Goal: Check status: Check status

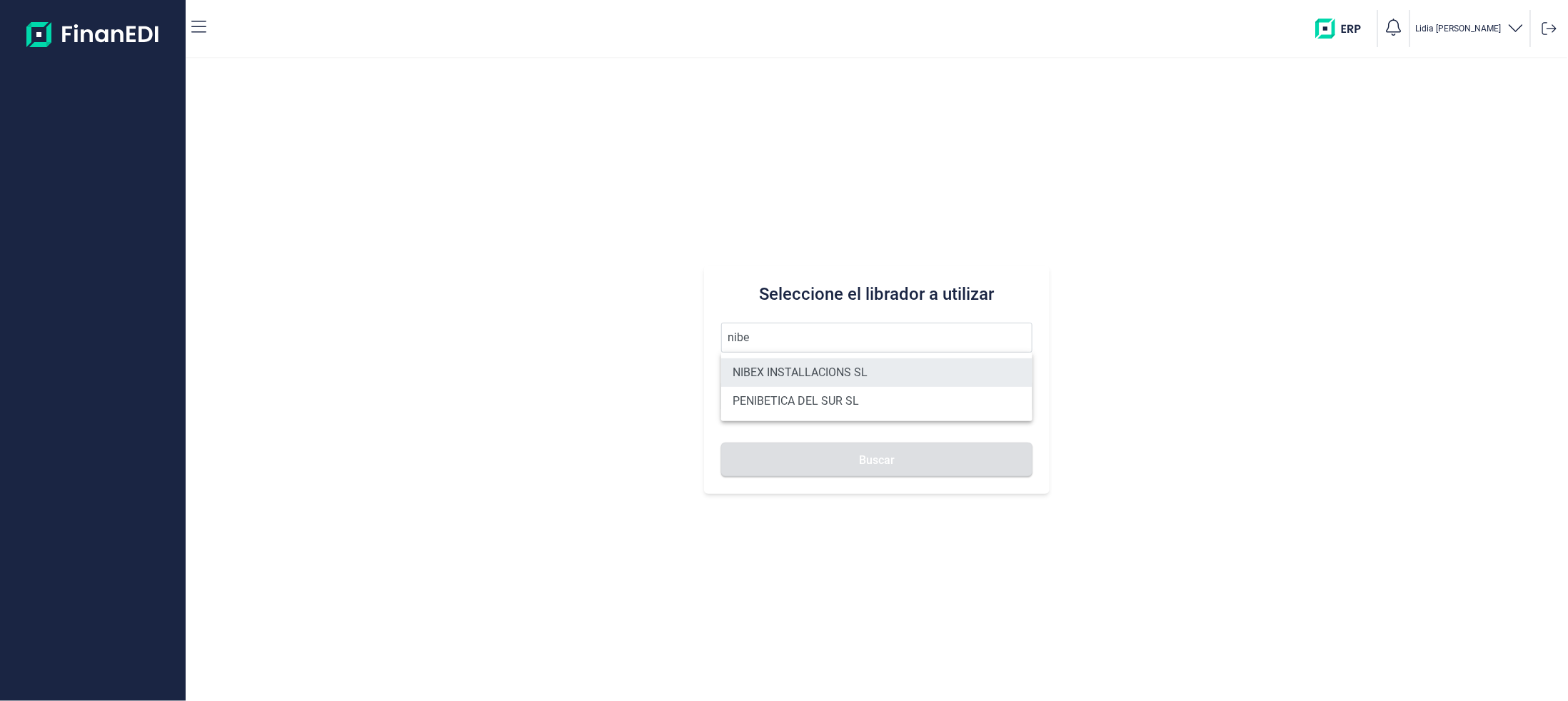
click at [781, 370] on li "NIBEX INSTALLACIONS SL" at bounding box center [877, 373] width 312 height 29
type input "NIBEX INSTALLACIONS SL"
type input "B65526071"
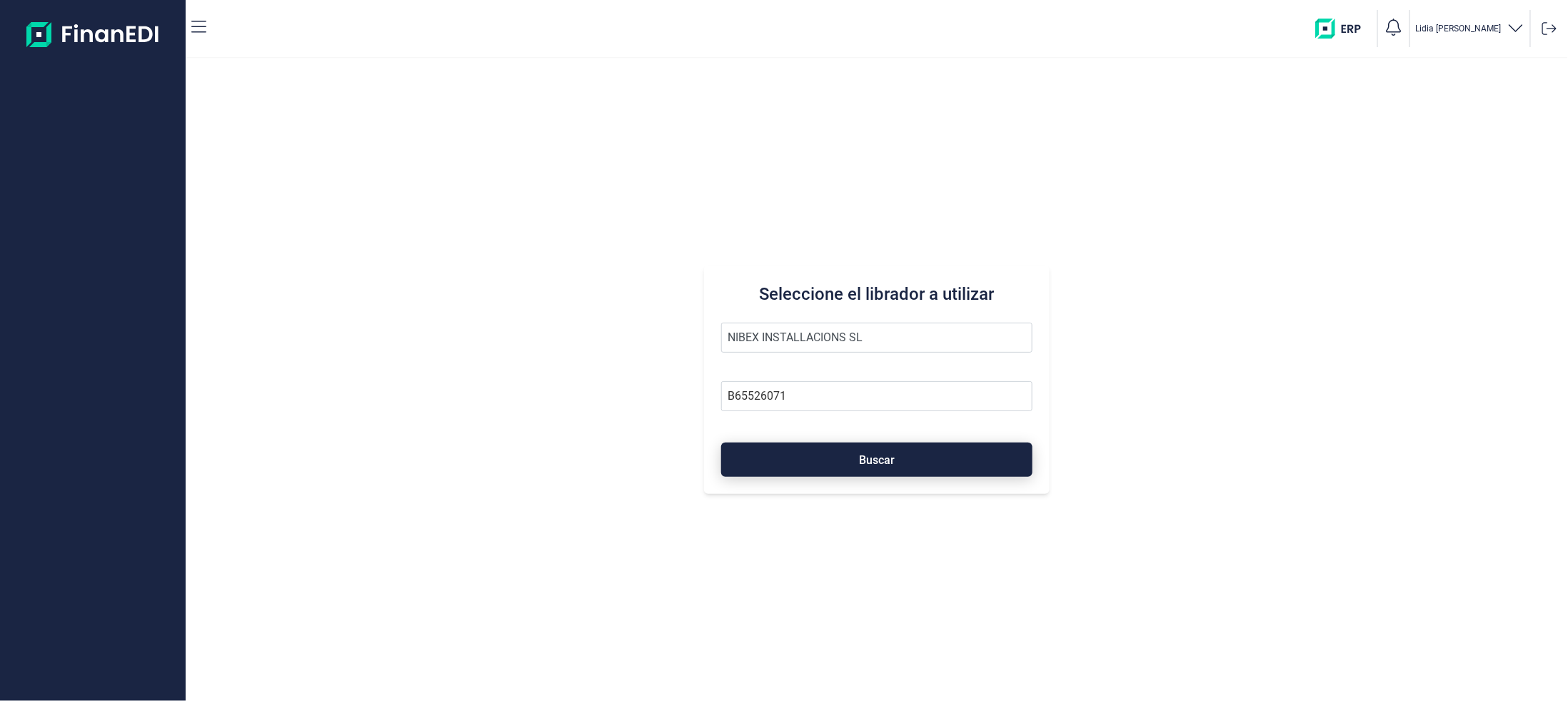
click at [806, 449] on button "Buscar" at bounding box center [877, 459] width 312 height 34
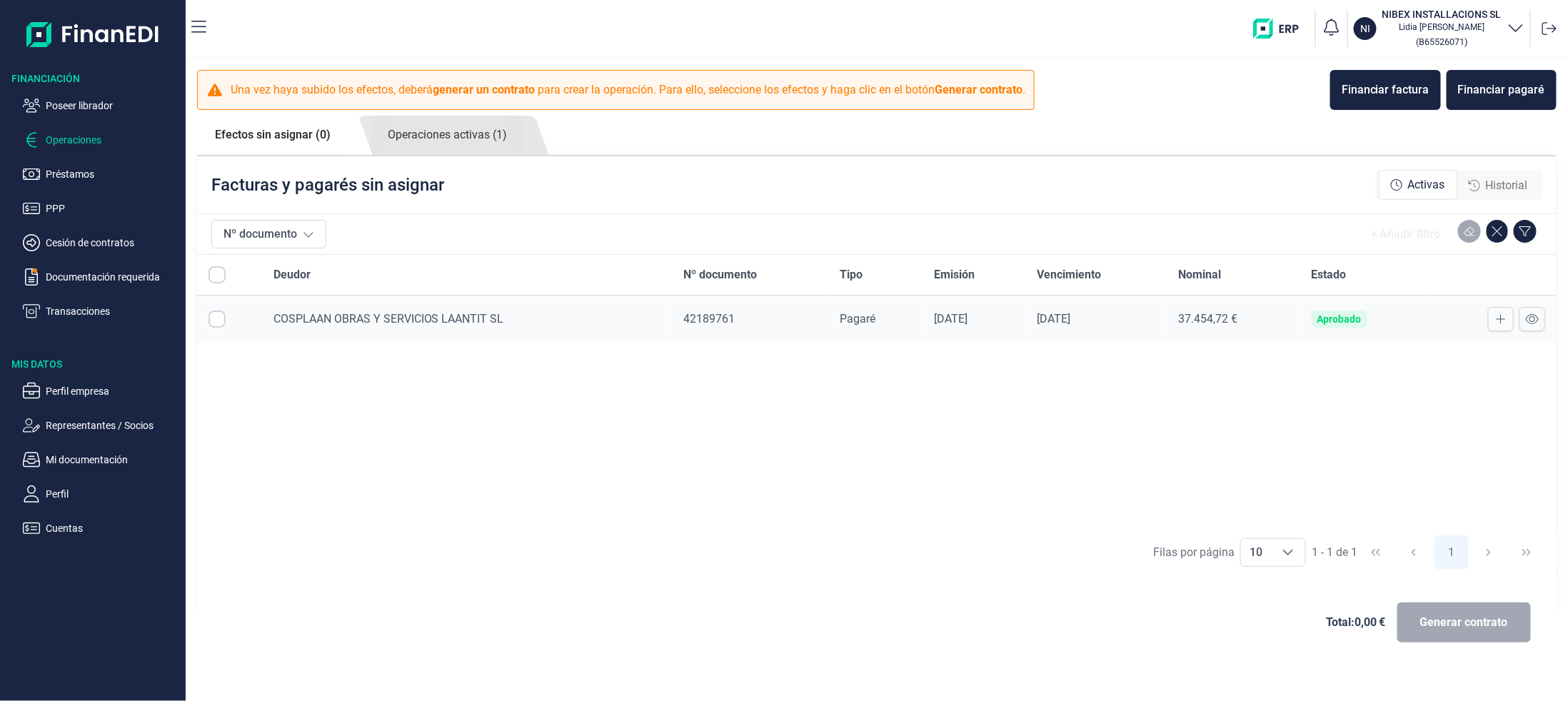
checkbox input "true"
click at [464, 145] on link "Operaciones activas (1)" at bounding box center [447, 135] width 155 height 39
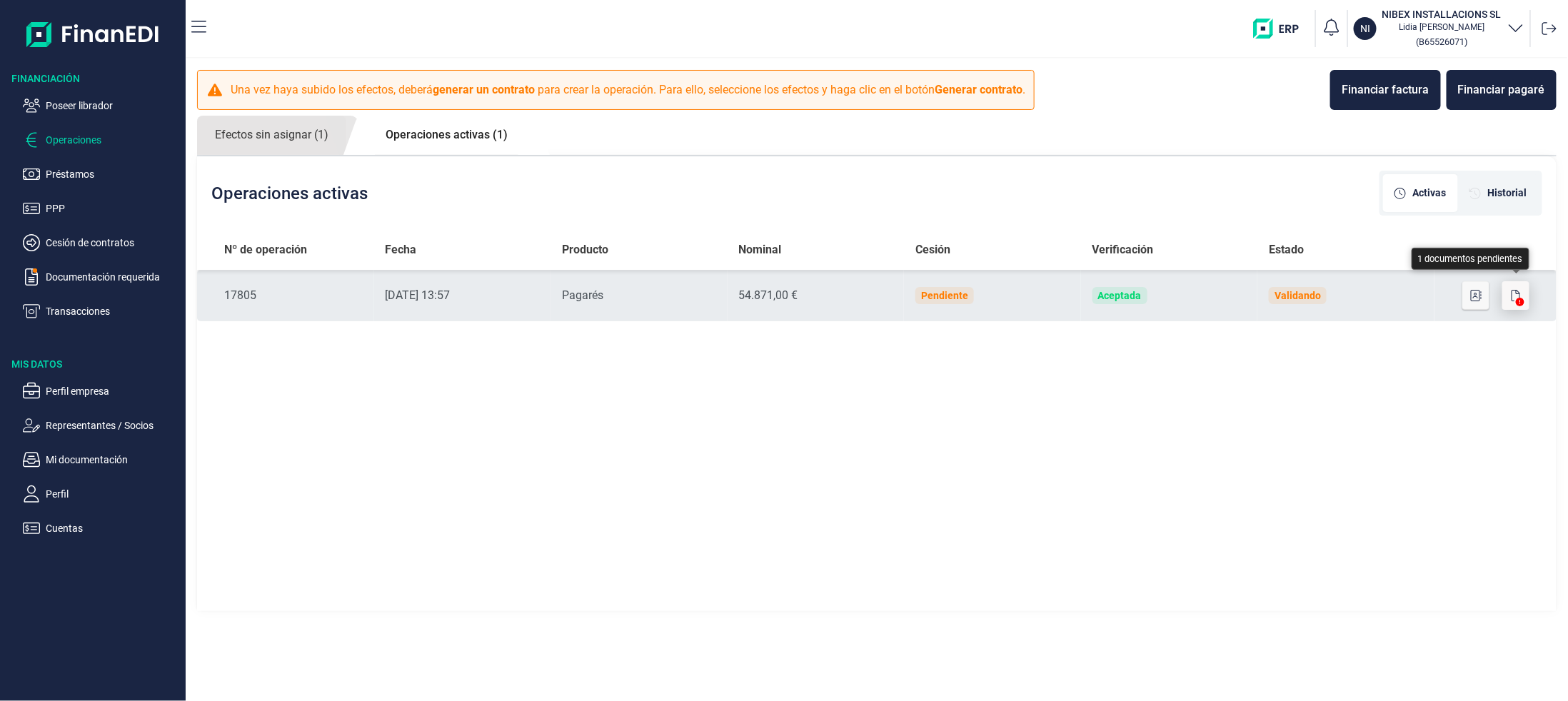
click at [1519, 293] on icon "button" at bounding box center [1515, 295] width 9 height 12
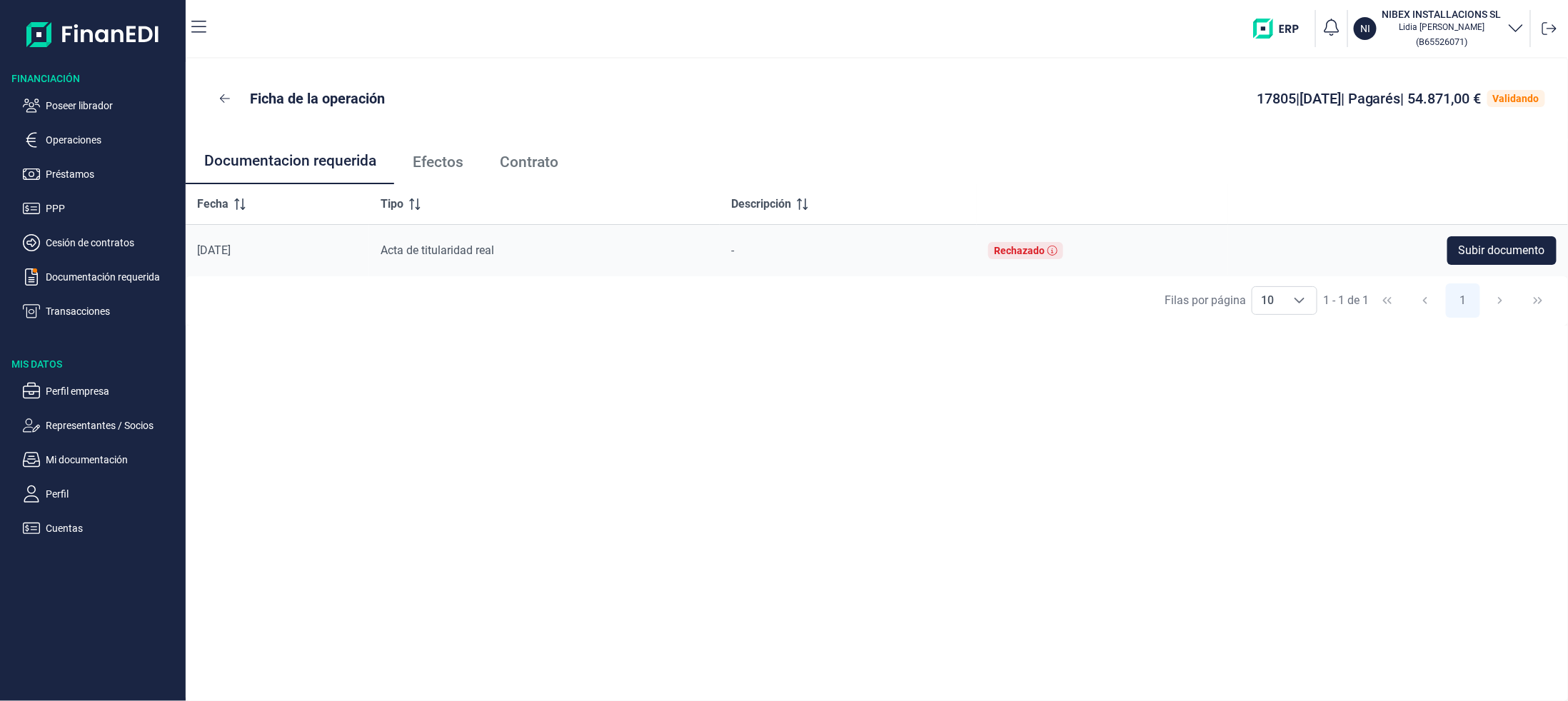
click at [442, 168] on span "Efectos" at bounding box center [438, 162] width 51 height 15
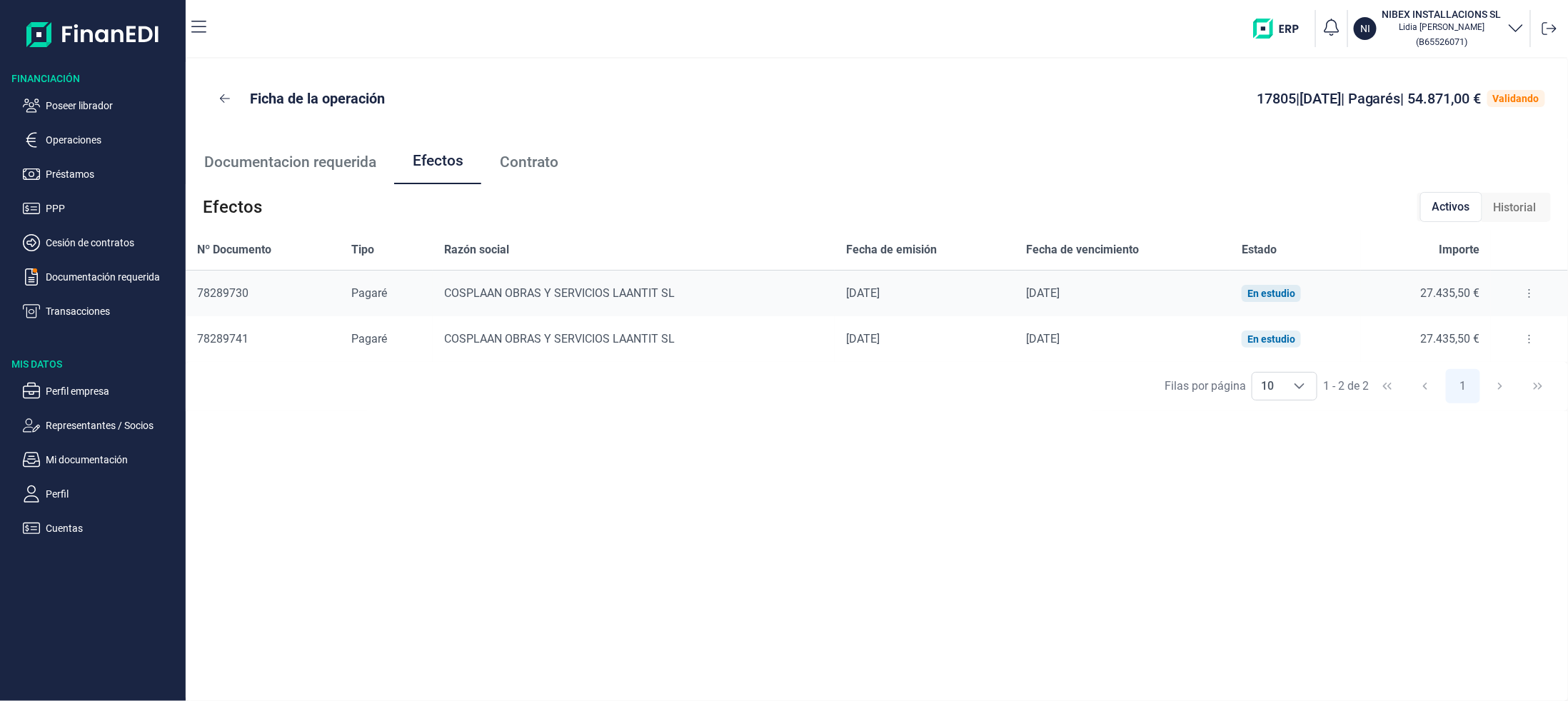
click at [530, 162] on span "Contrato" at bounding box center [529, 162] width 59 height 15
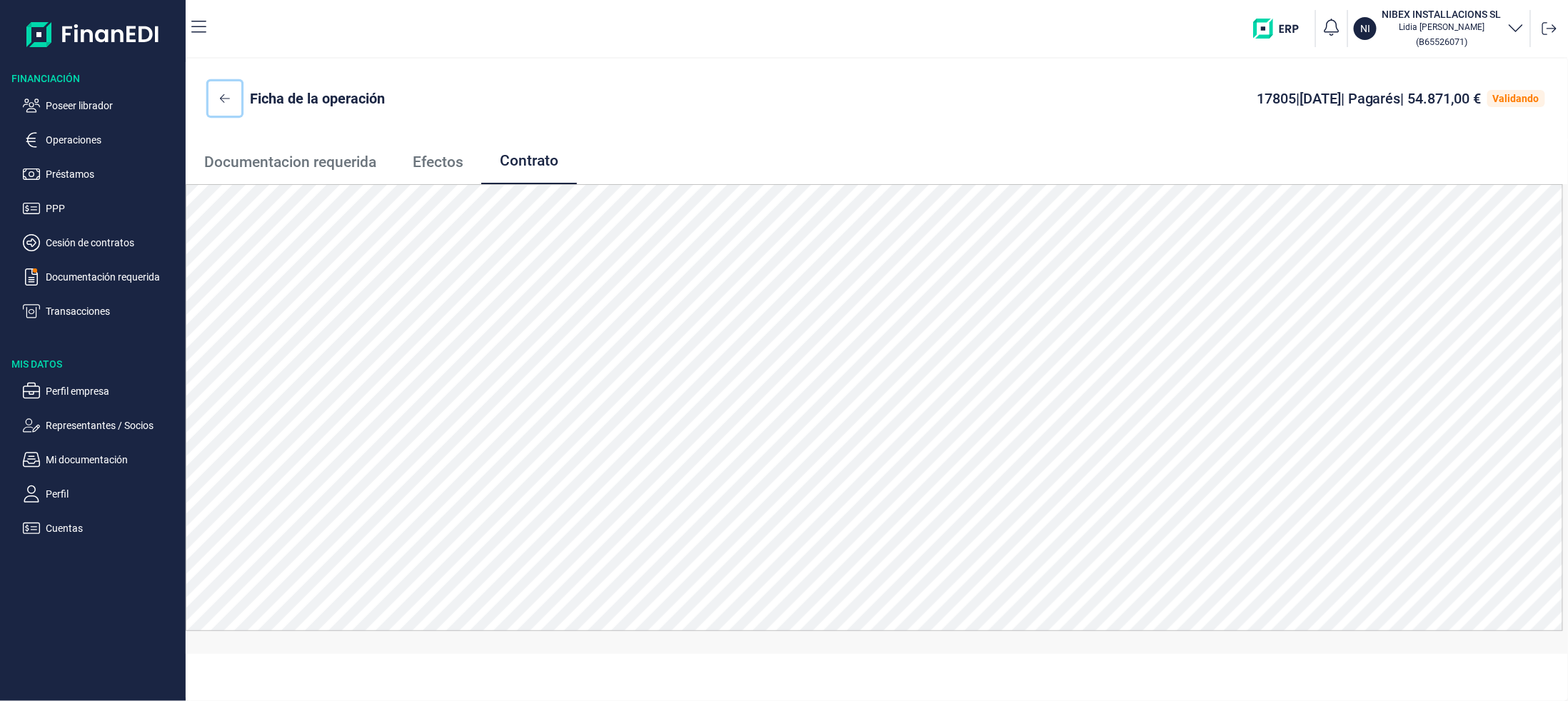
click at [226, 100] on icon at bounding box center [224, 98] width 10 height 12
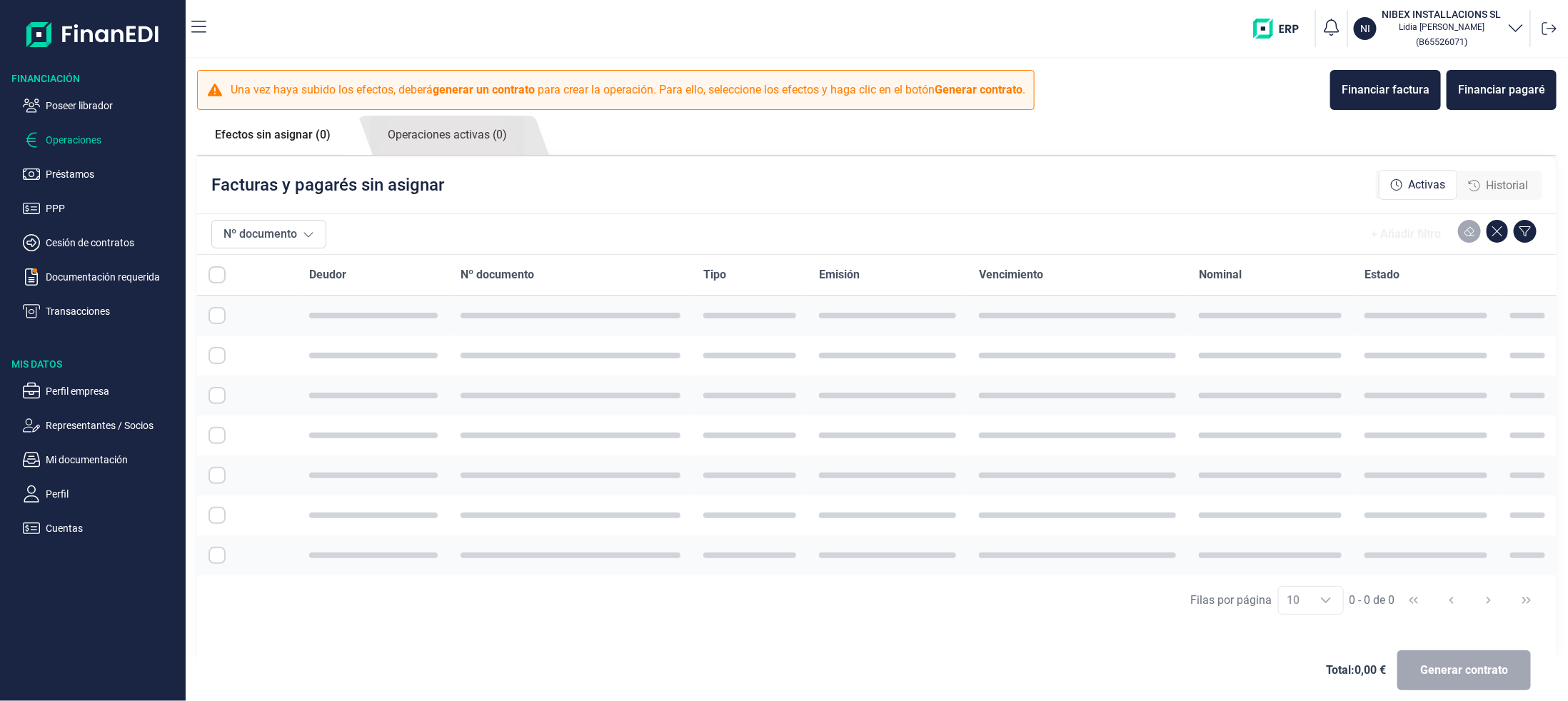
checkbox input "true"
